Goal: Information Seeking & Learning: Understand process/instructions

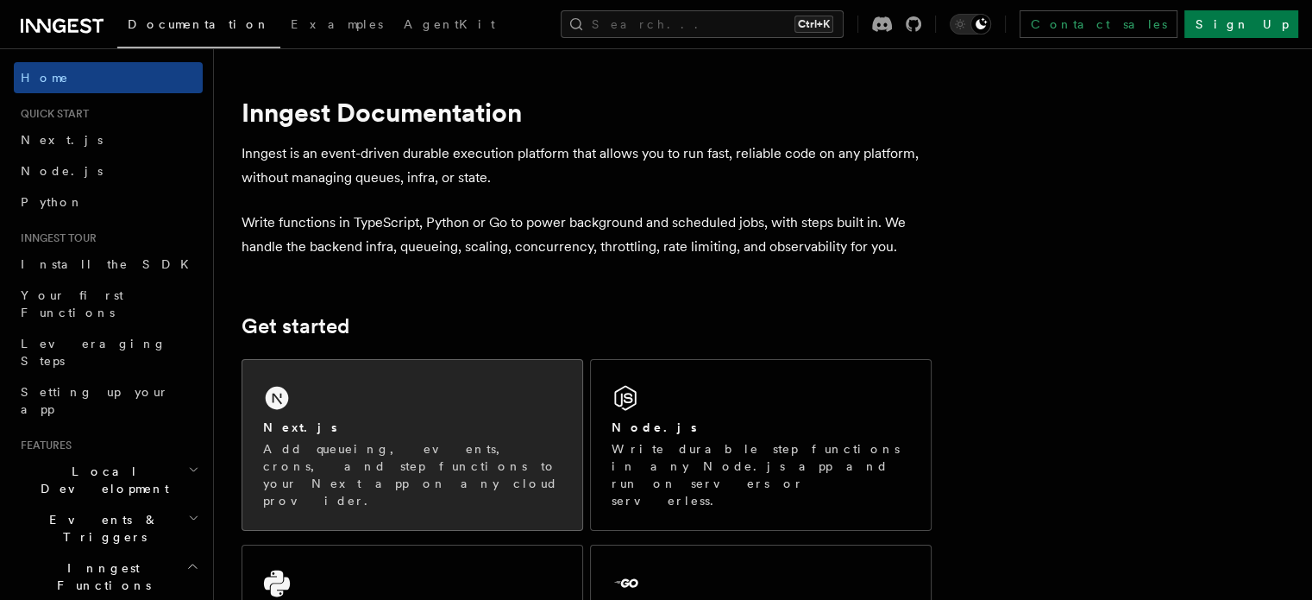
click at [380, 444] on p "Add queueing, events, crons, and step functions to your Next app on any cloud p…" at bounding box center [412, 474] width 298 height 69
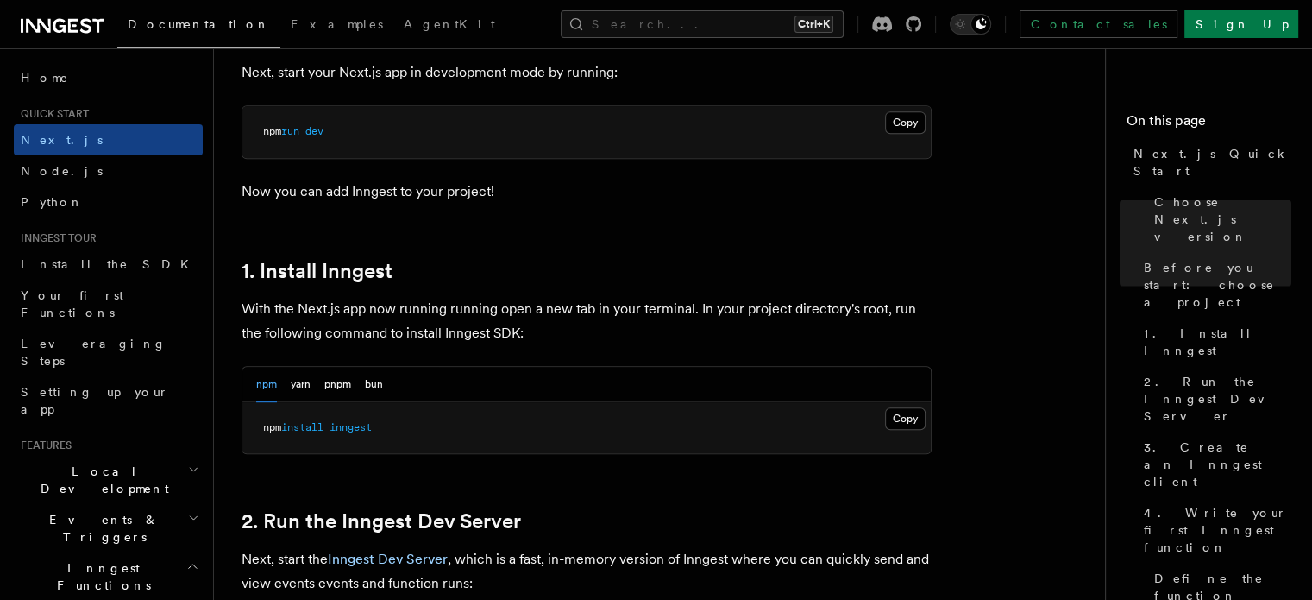
scroll to position [783, 0]
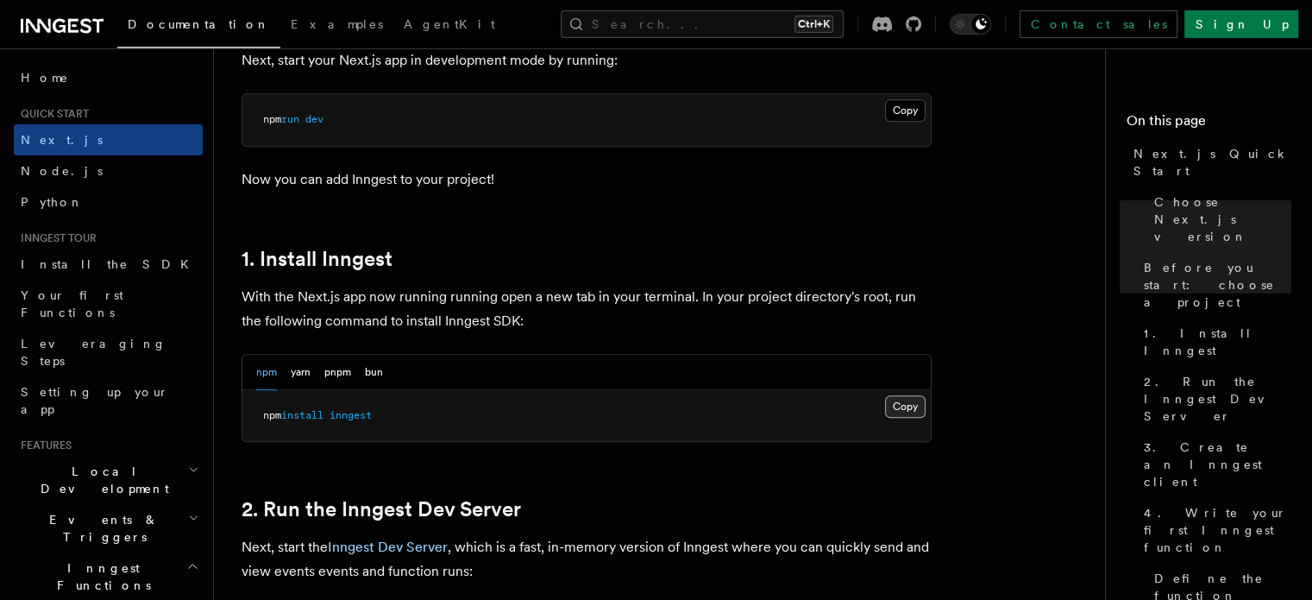
click at [904, 405] on button "Copy Copied" at bounding box center [905, 406] width 41 height 22
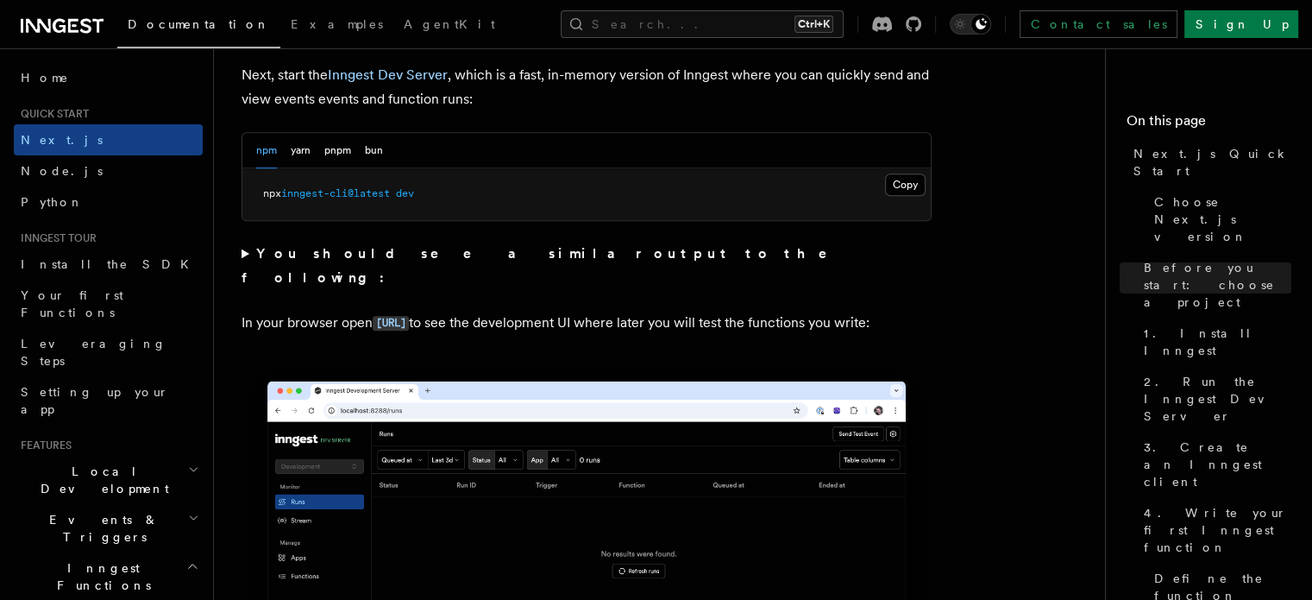
scroll to position [1256, 0]
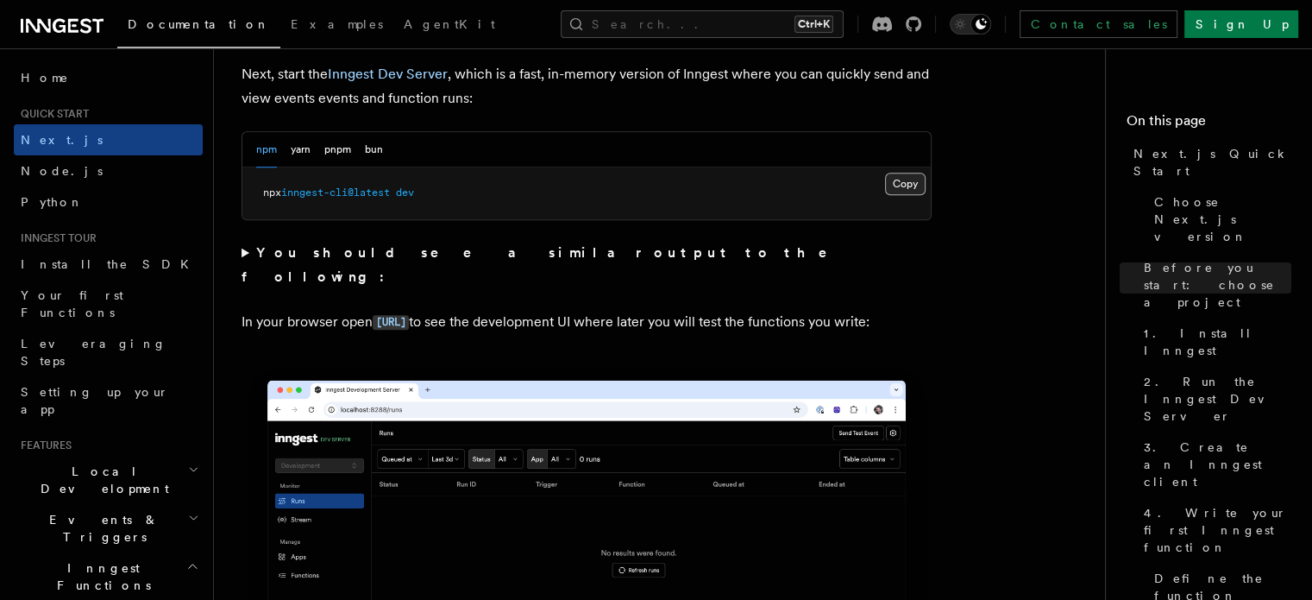
click at [898, 179] on button "Copy Copied" at bounding box center [905, 184] width 41 height 22
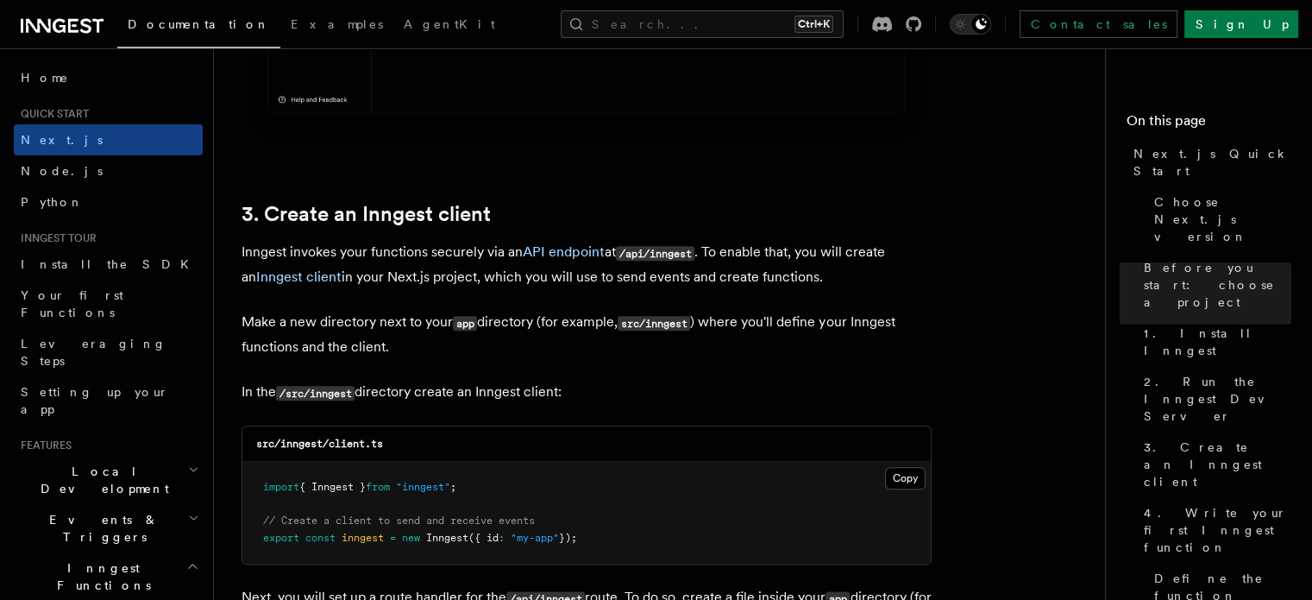
scroll to position [2101, 0]
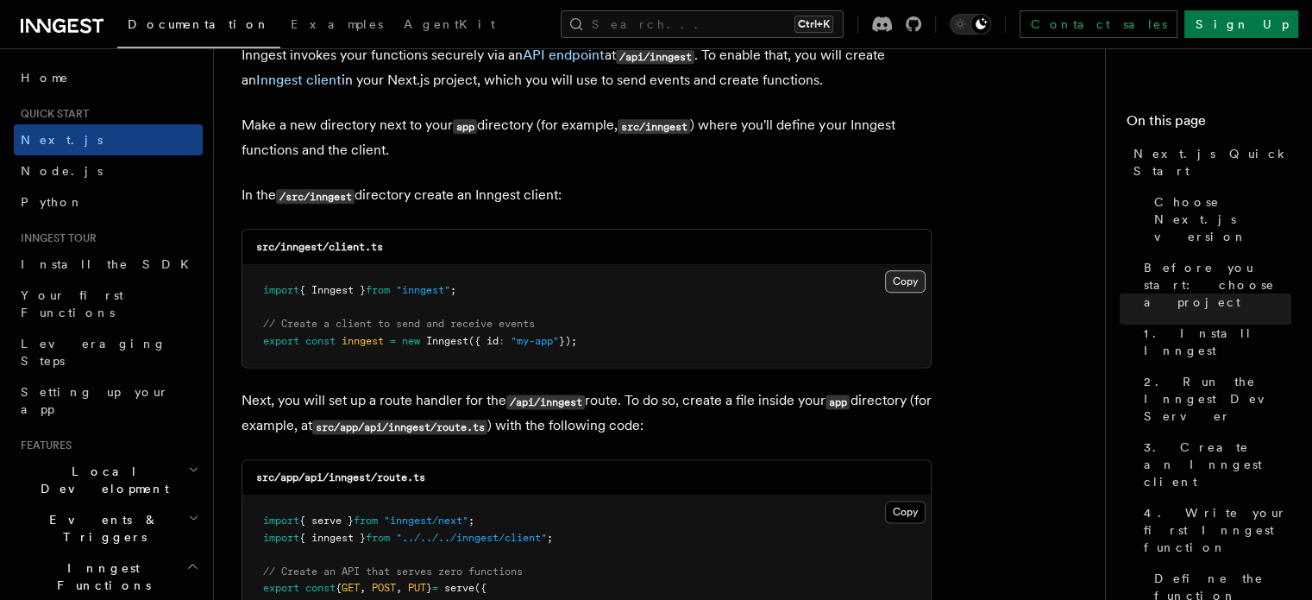
click at [897, 279] on button "Copy Copied" at bounding box center [905, 281] width 41 height 22
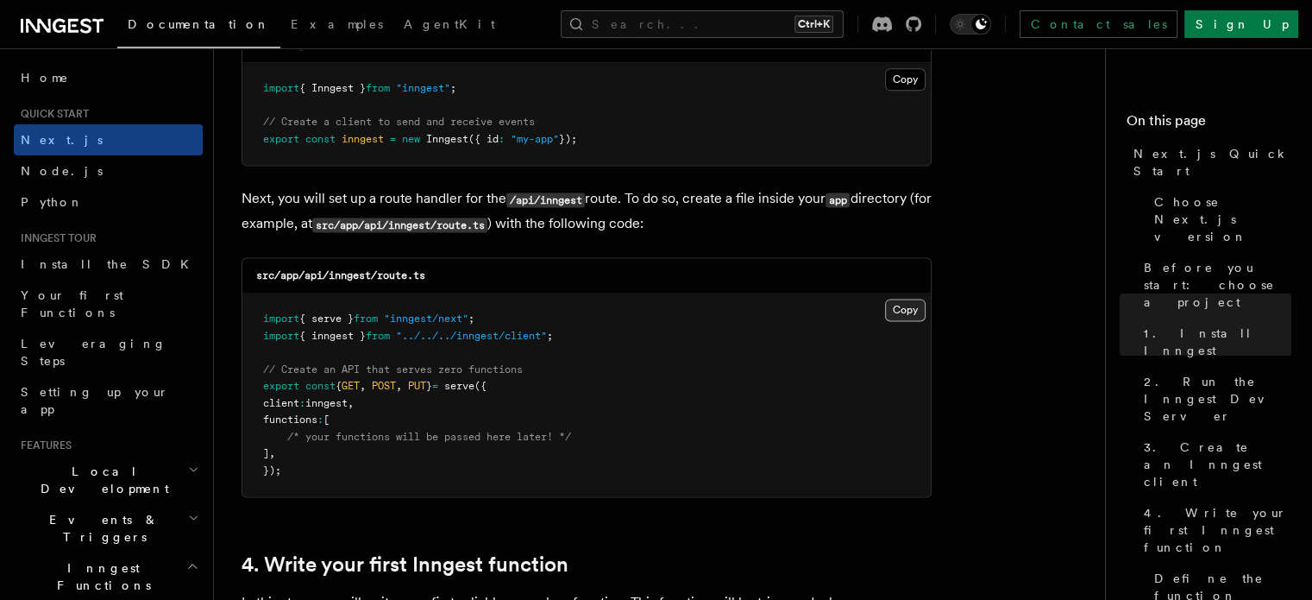
click at [913, 304] on button "Copy Copied" at bounding box center [905, 309] width 41 height 22
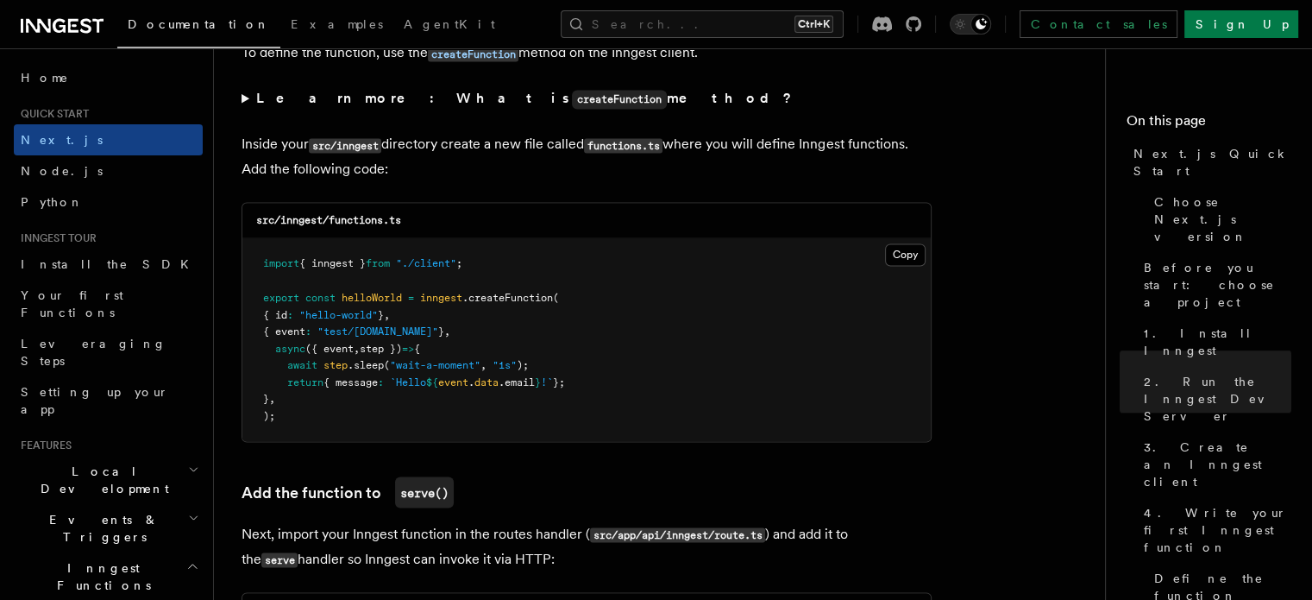
scroll to position [2998, 0]
click at [913, 254] on button "Copy Copied" at bounding box center [905, 254] width 41 height 22
